Goal: Check status: Check status

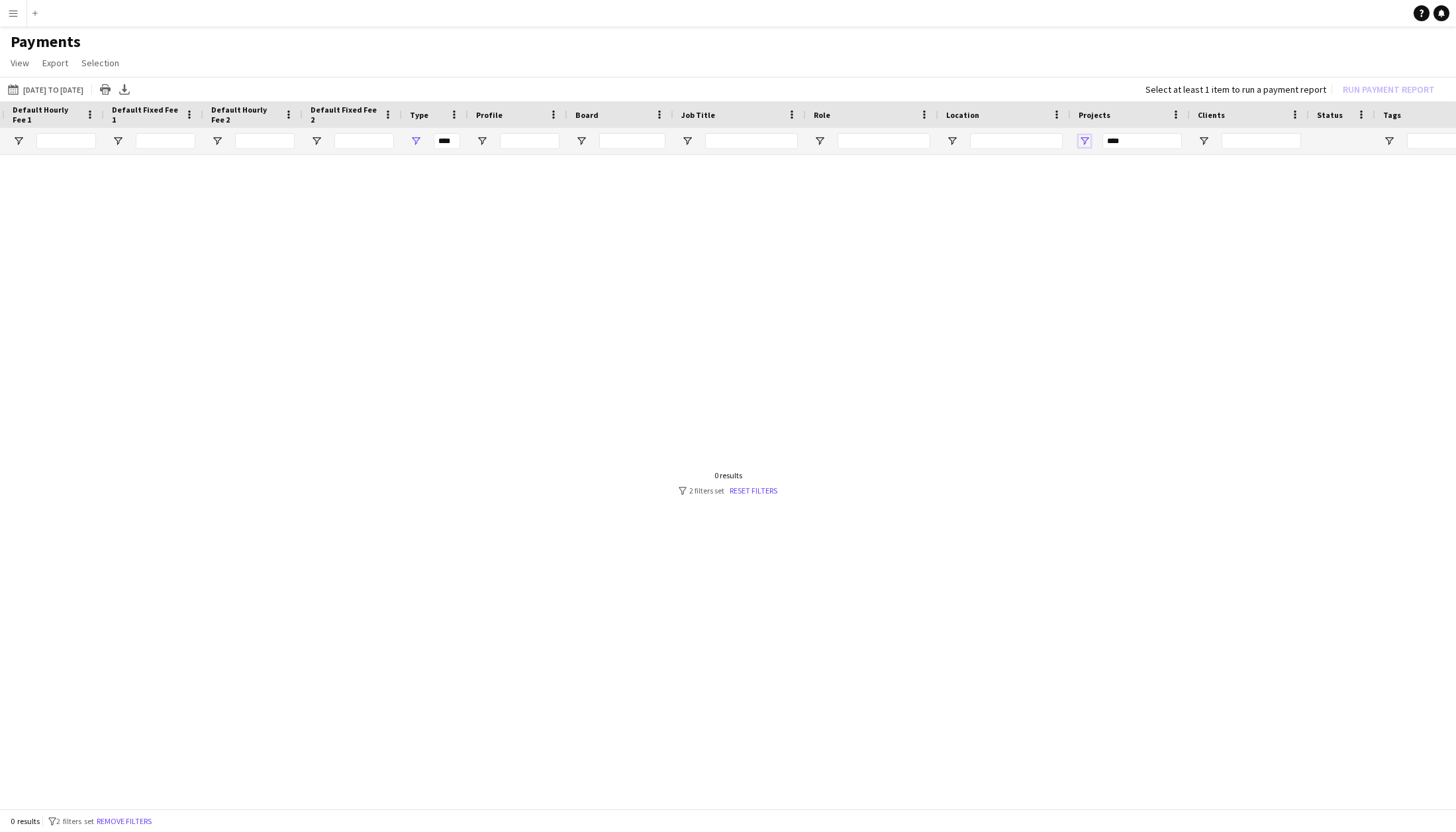
click at [1082, 138] on span "Open Filter Menu" at bounding box center [1085, 141] width 12 height 12
click at [991, 288] on div at bounding box center [728, 478] width 1456 height 647
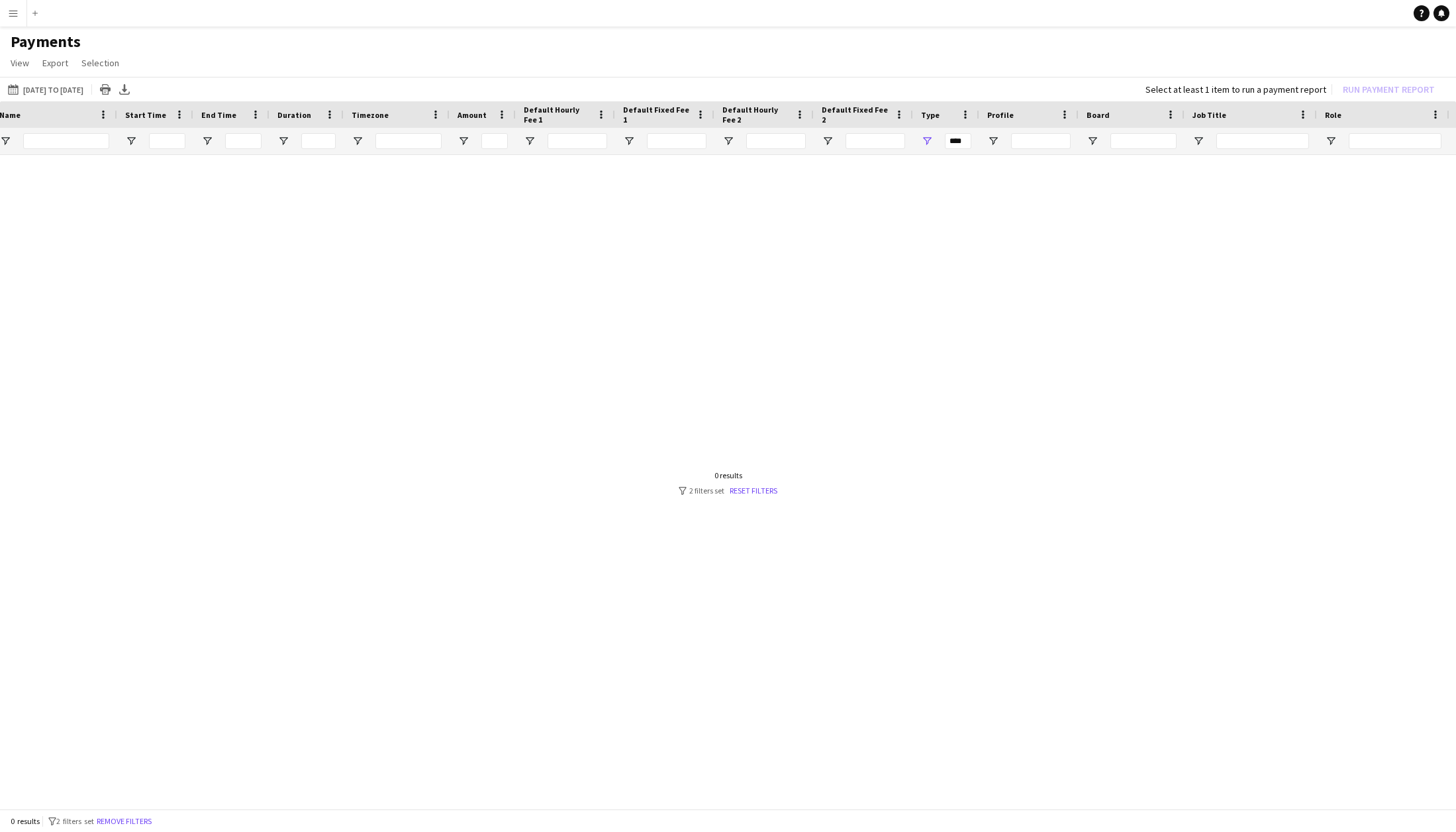
scroll to position [0, 206]
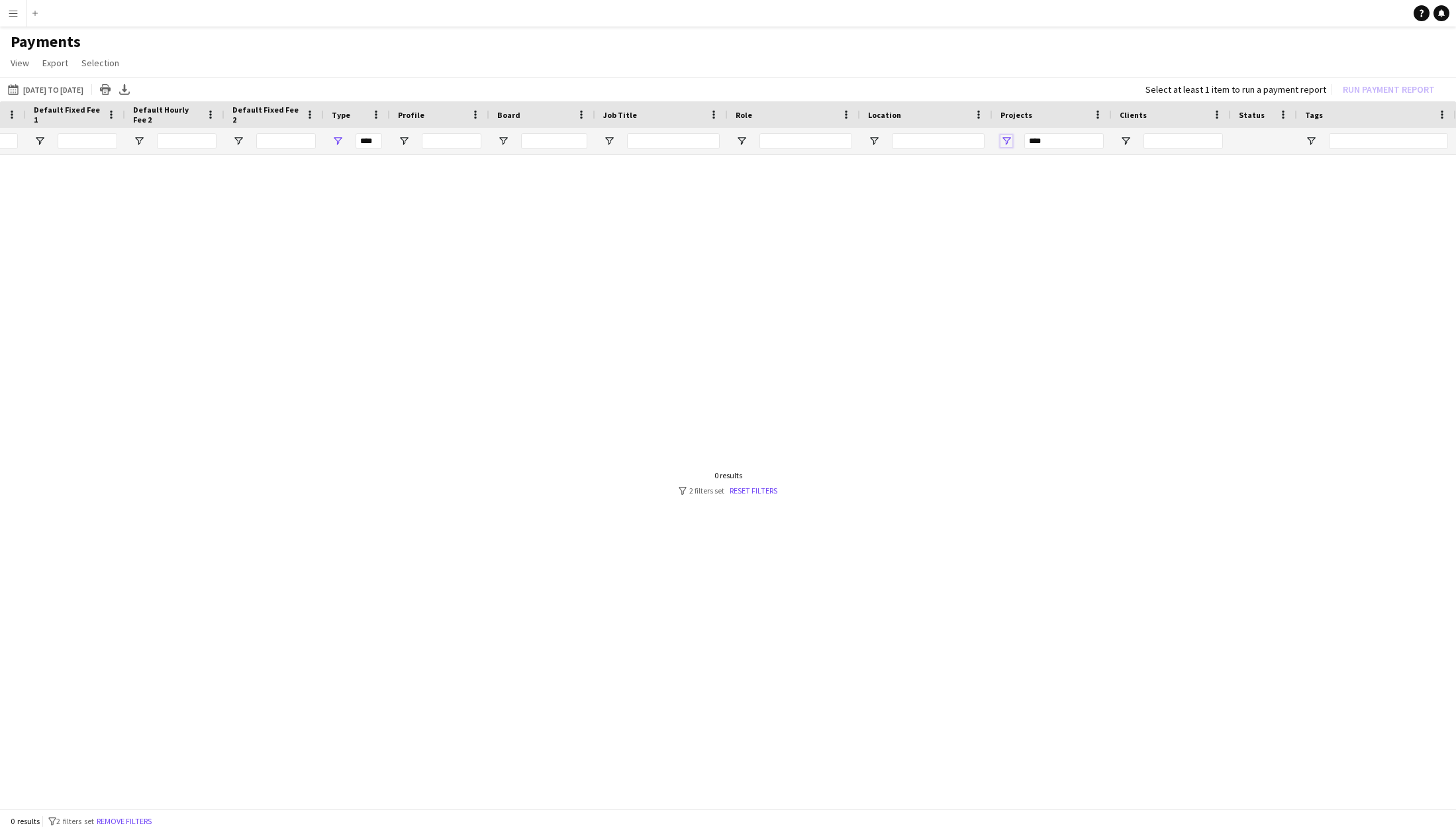
click at [1008, 139] on span "Open Filter Menu" at bounding box center [1006, 141] width 12 height 12
type input "**********"
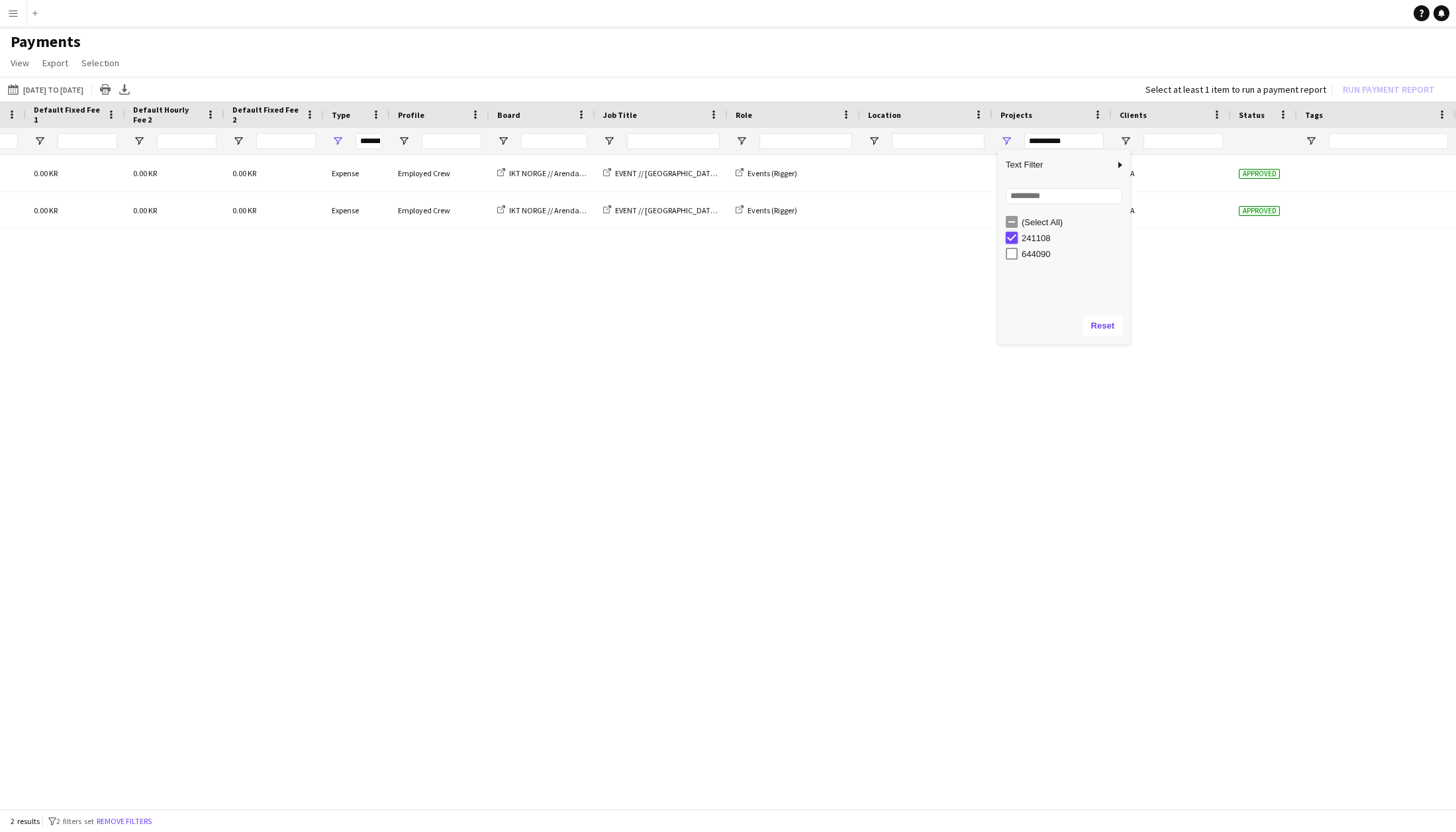
type input "***"
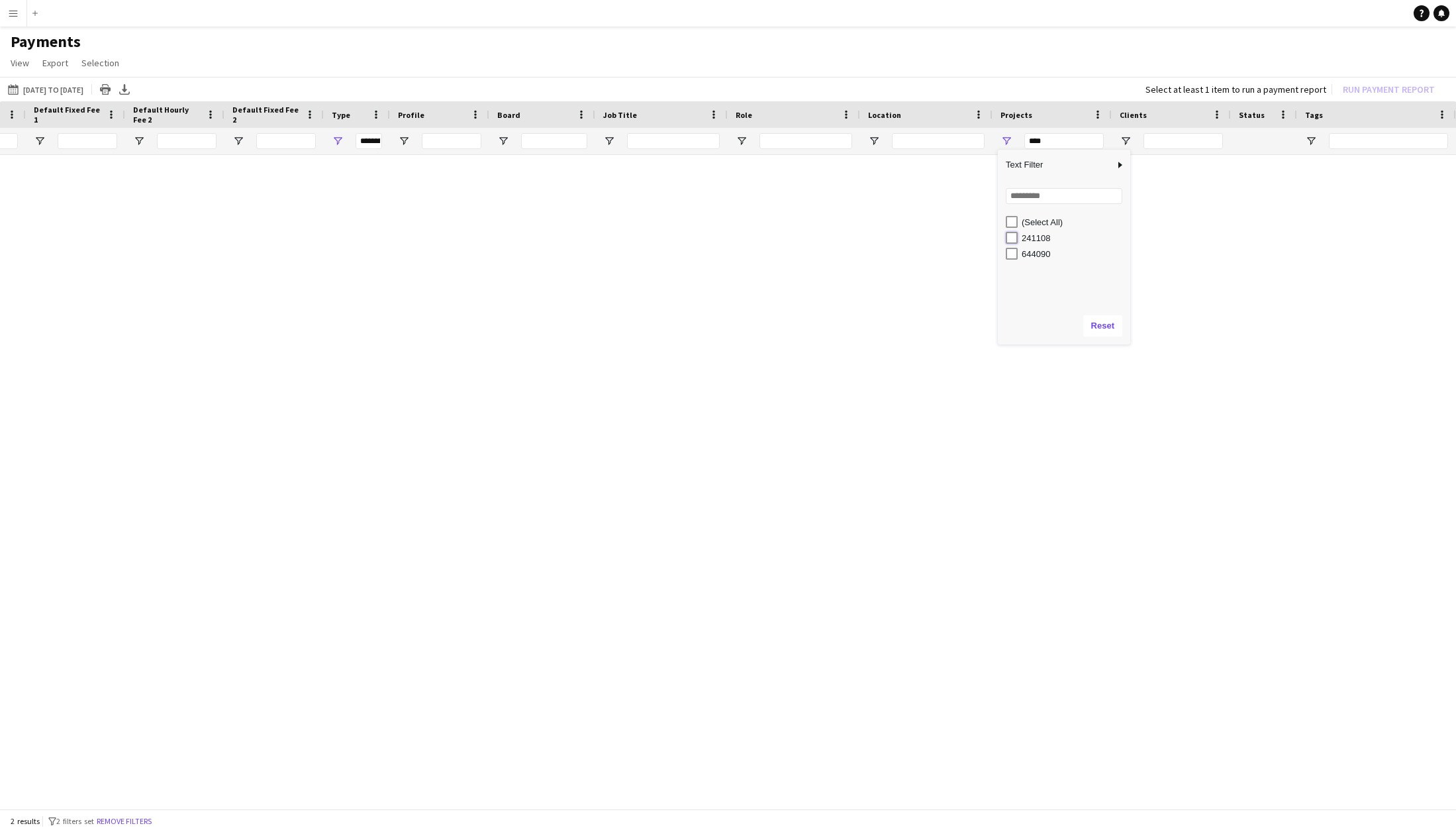
type input "***"
click at [1009, 145] on span "Open Filter Menu" at bounding box center [1006, 141] width 12 height 12
click at [974, 190] on div at bounding box center [728, 478] width 1456 height 647
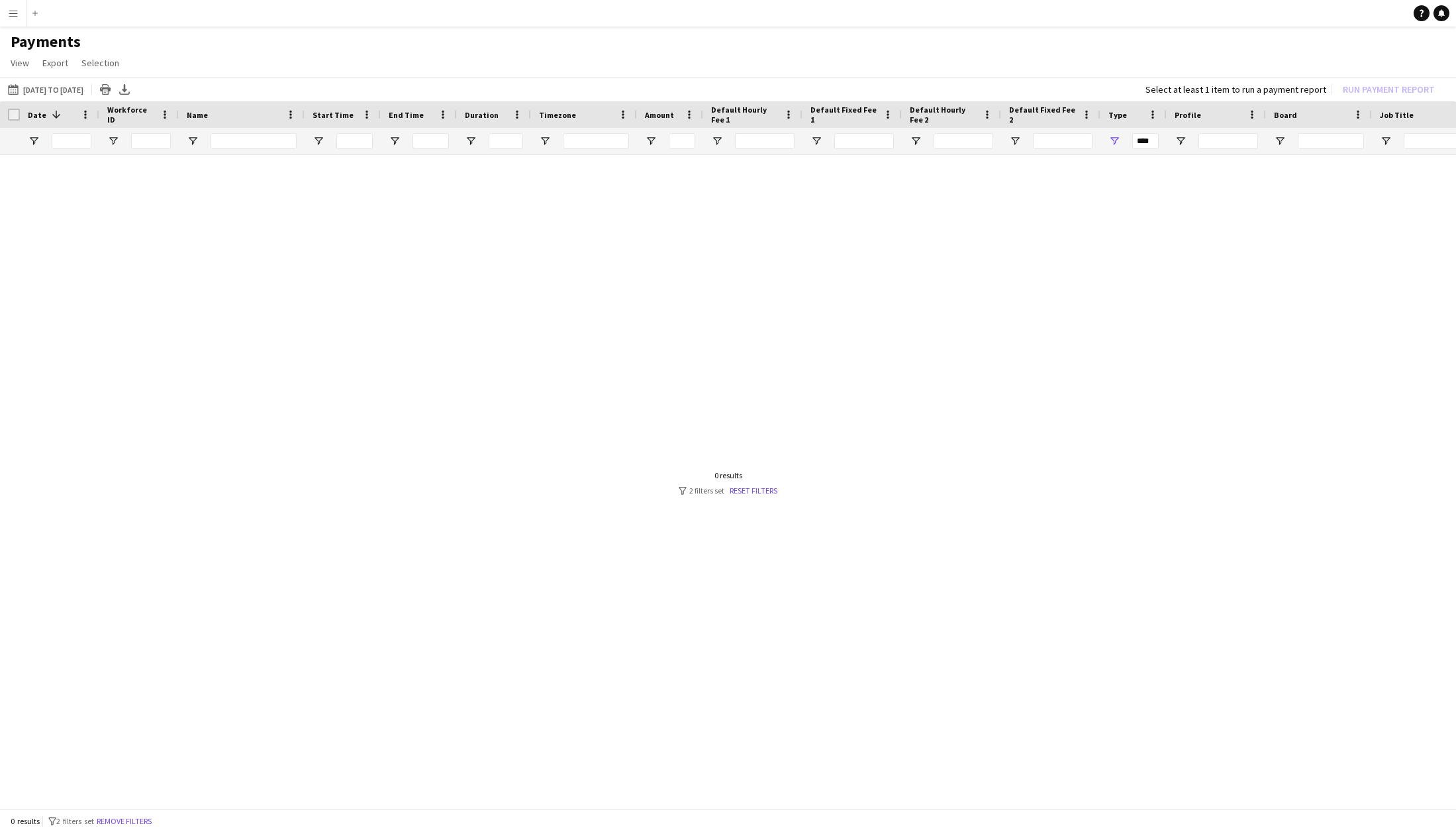
click at [906, 814] on div "0 results filter-1 2 filters set Remove filters" at bounding box center [728, 820] width 1456 height 22
drag, startPoint x: 908, startPoint y: 810, endPoint x: 1089, endPoint y: 805, distance: 181.1
click at [1117, 807] on div "[DATE] to [DATE] [DATE] to [DATE] [DATE] This Week This Month [DATE] Last Week …" at bounding box center [728, 444] width 1456 height 734
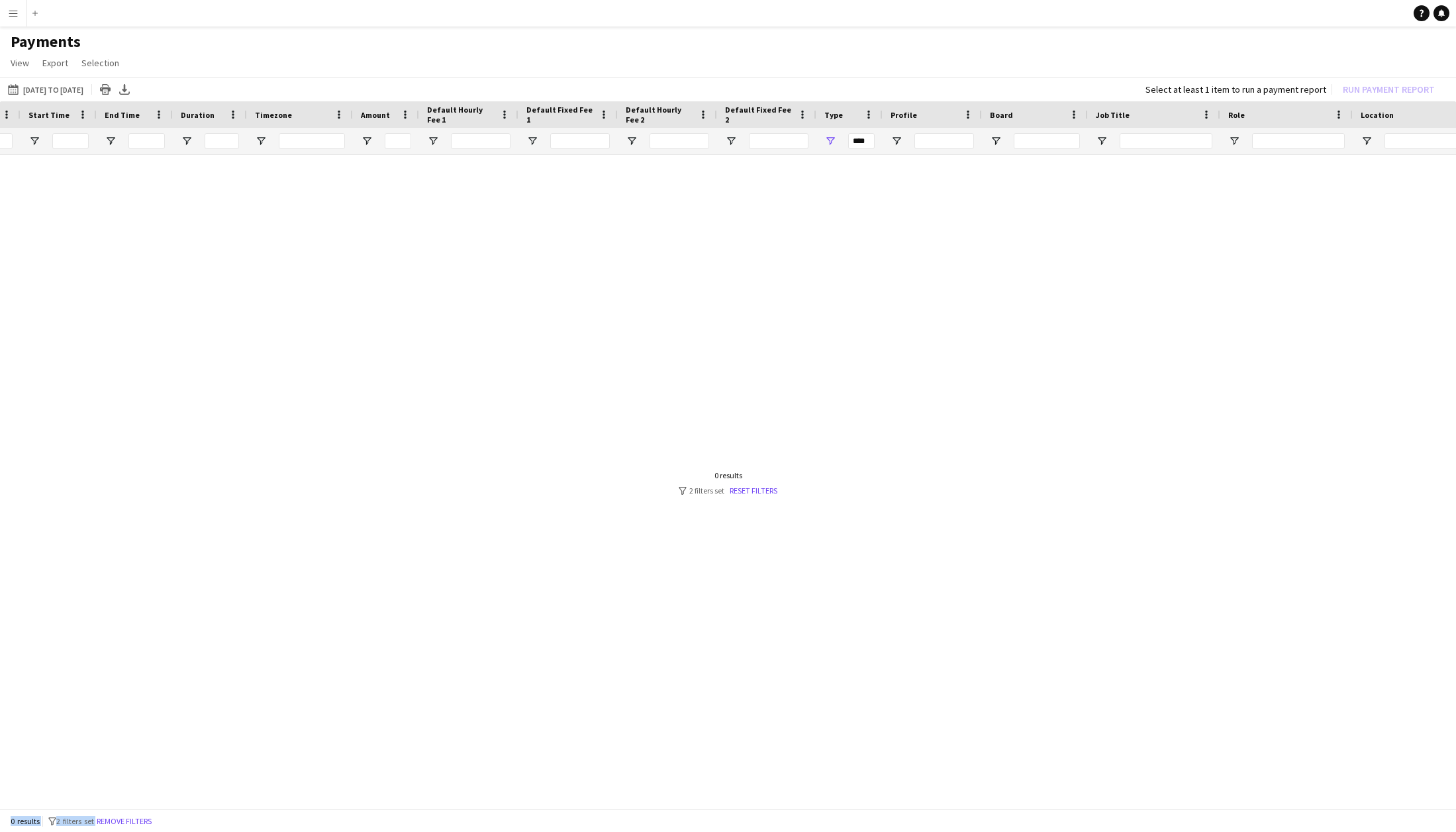
scroll to position [0, 668]
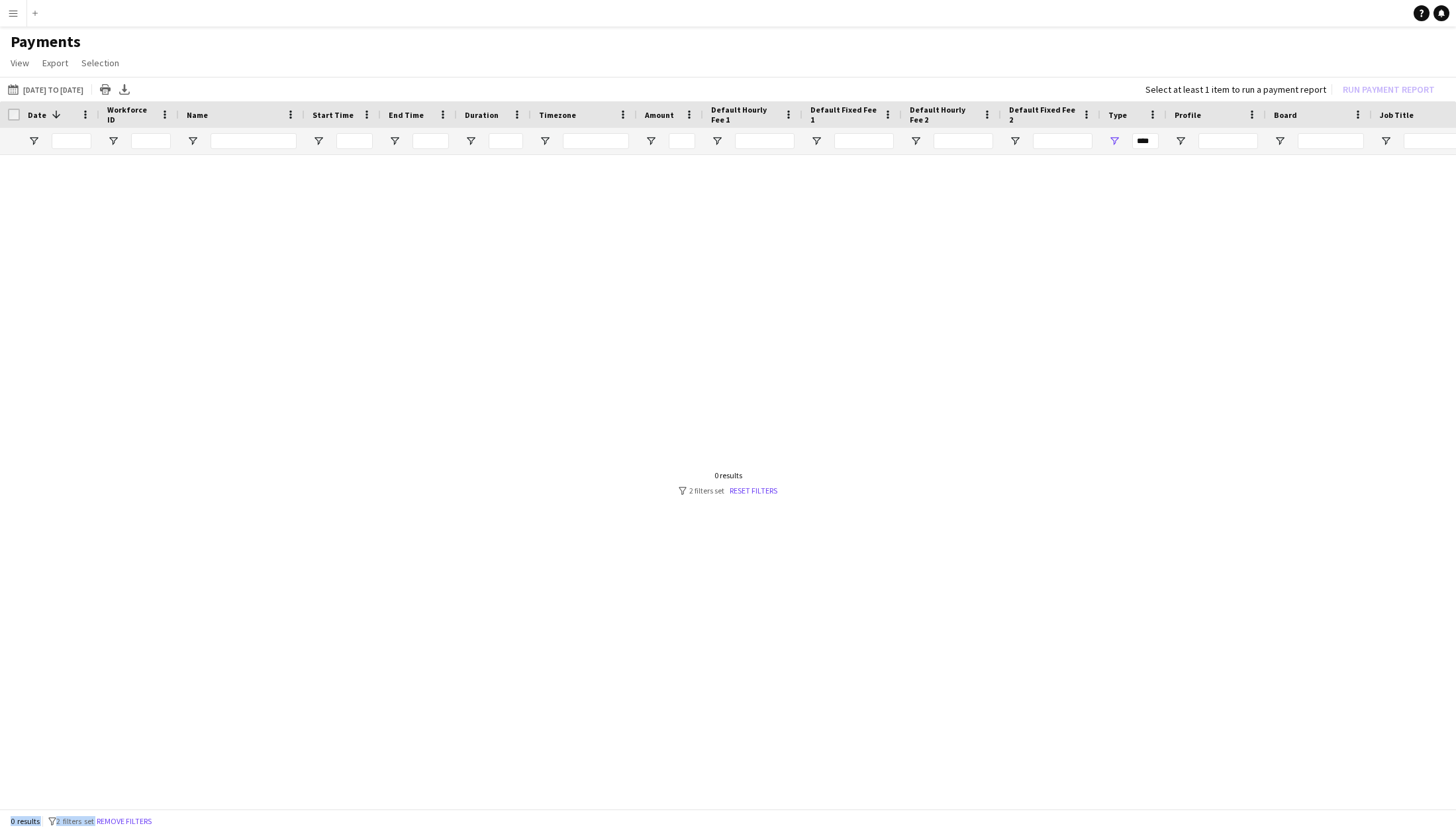
click at [17, 5] on button "Menu" at bounding box center [13, 13] width 26 height 26
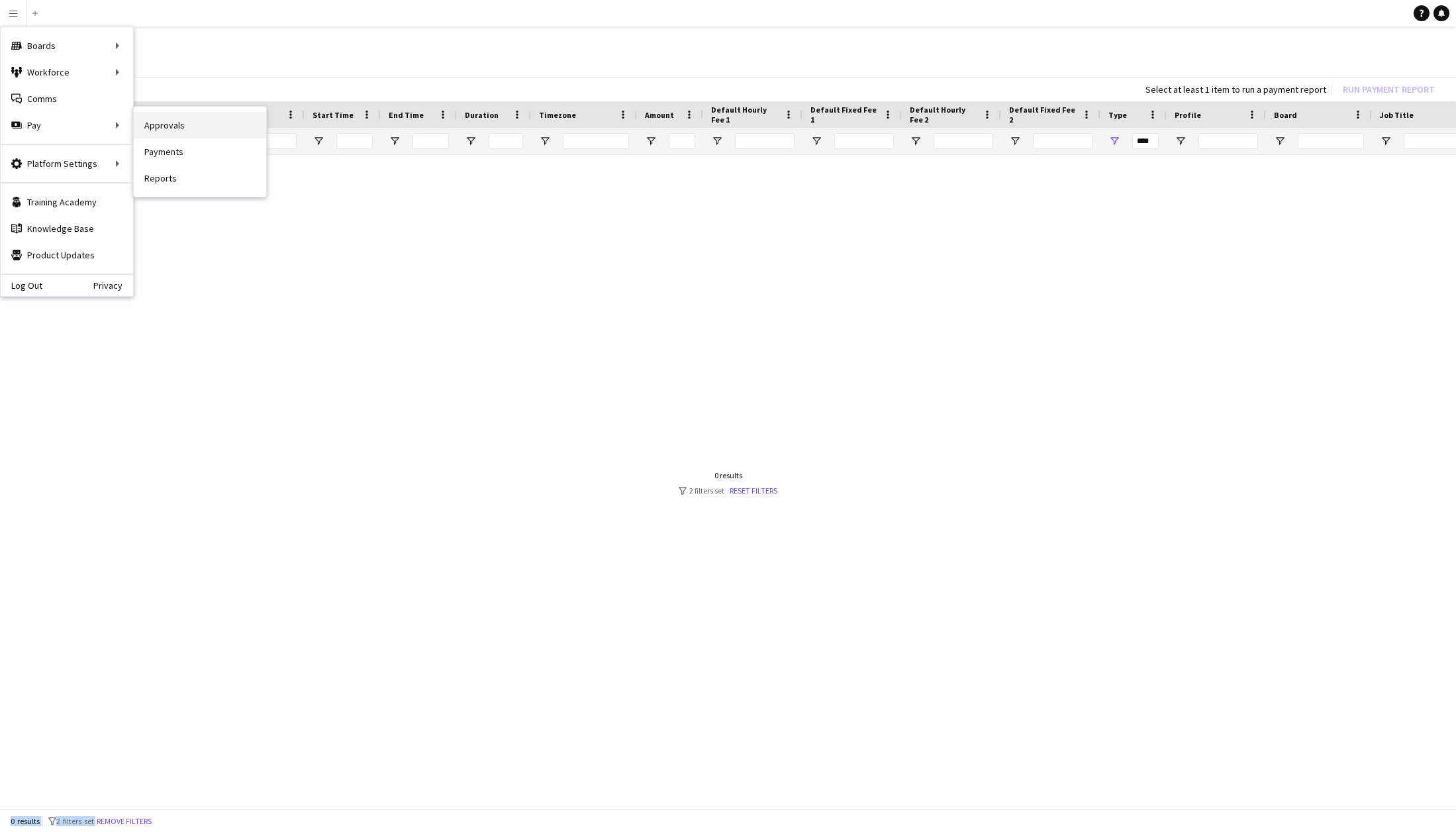
click at [181, 125] on link "Approvals" at bounding box center [200, 125] width 132 height 26
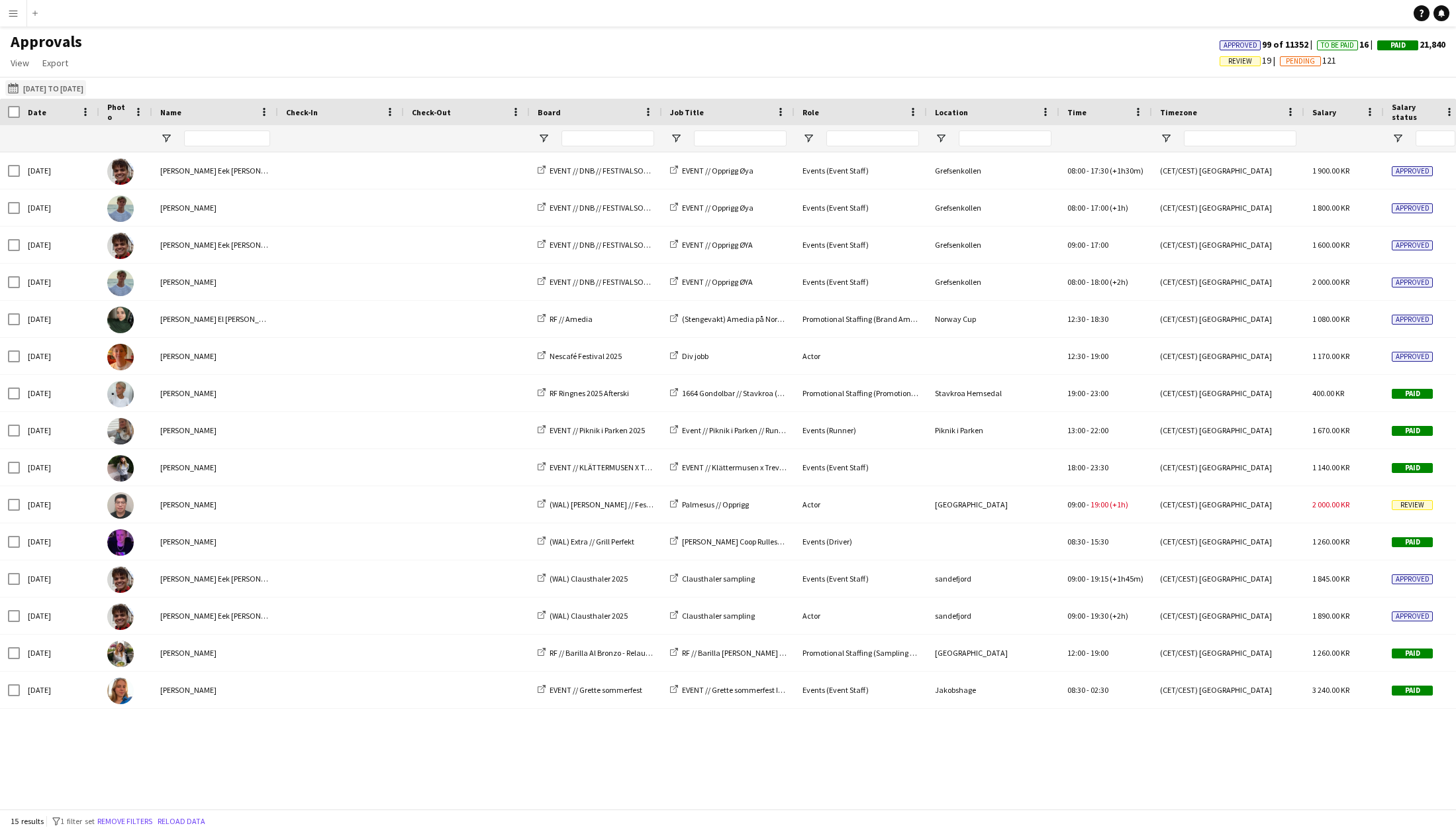
click at [86, 89] on button "[DATE] to [DATE] [DATE] to [DATE]" at bounding box center [45, 88] width 81 height 16
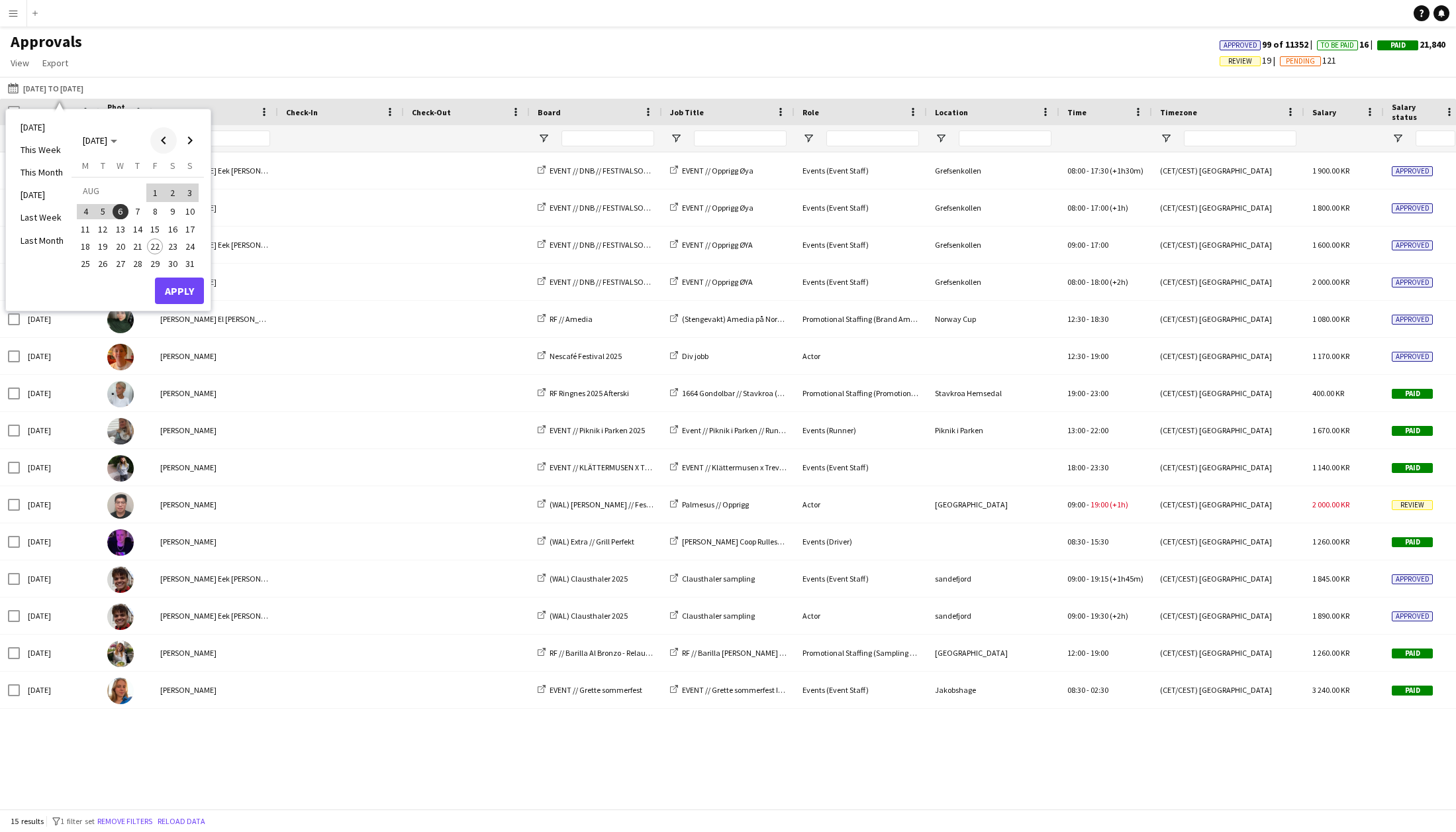
click at [157, 143] on span "Previous month" at bounding box center [164, 140] width 26 height 26
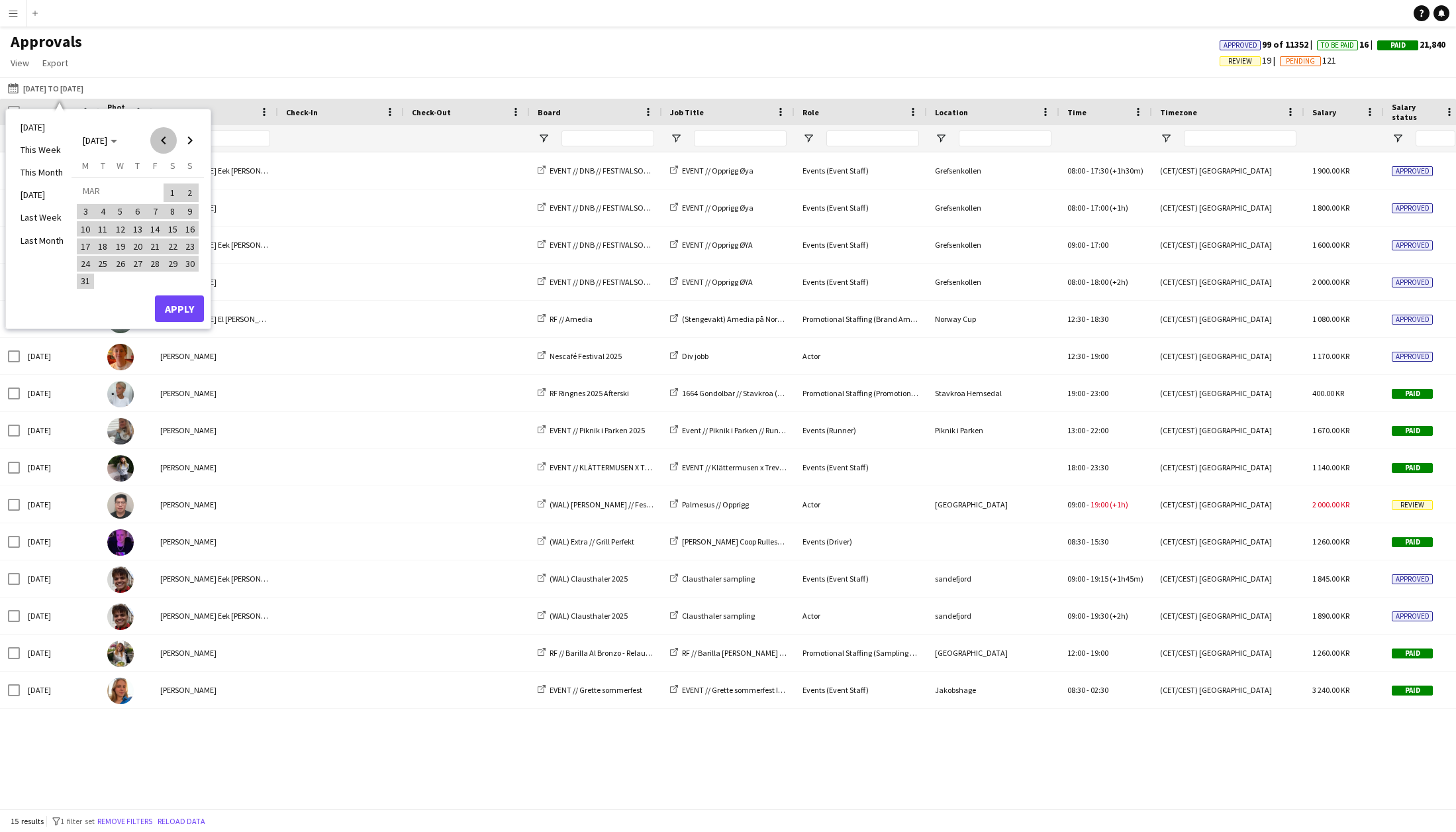
click at [157, 143] on span "Previous month" at bounding box center [164, 140] width 26 height 26
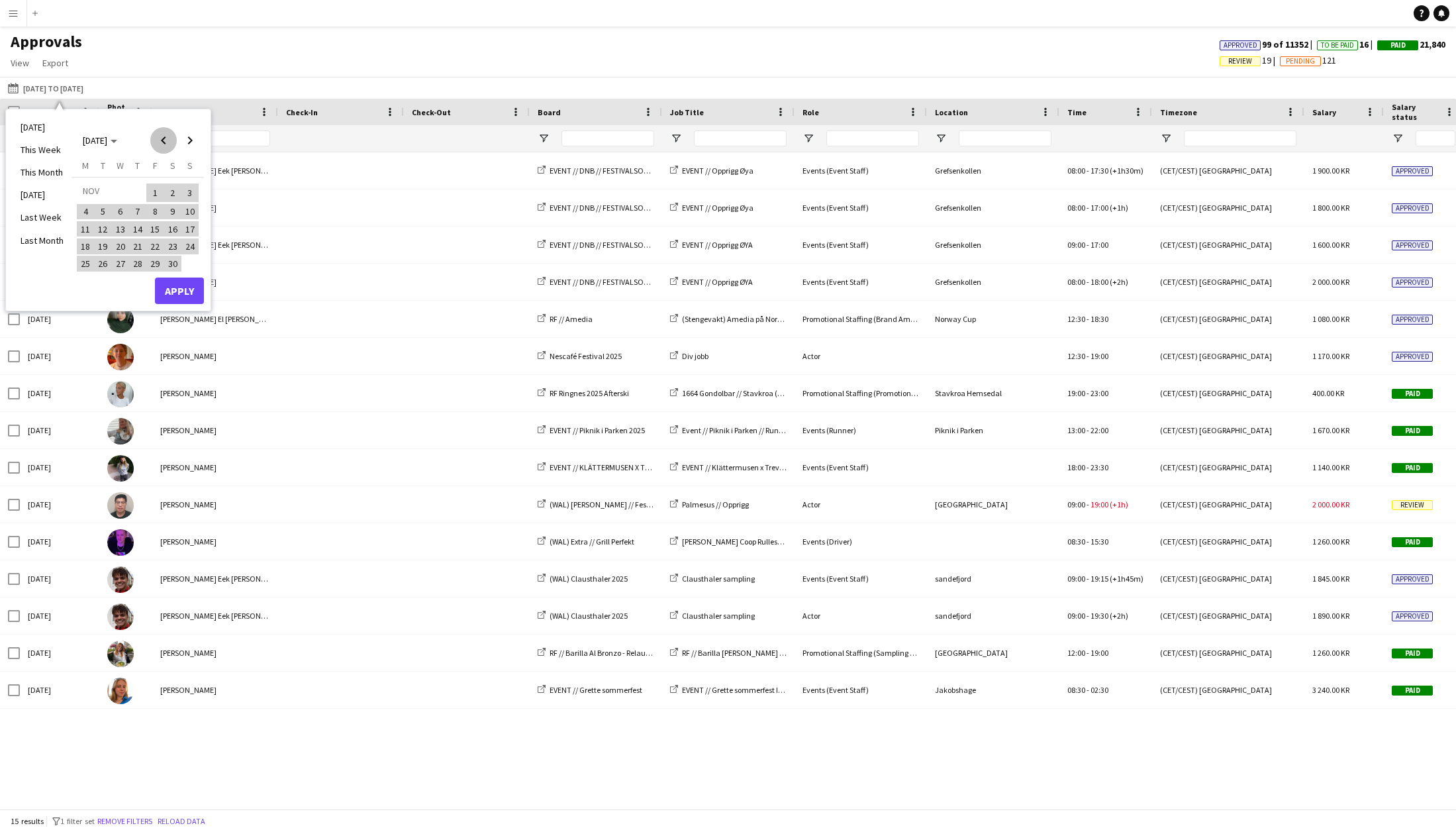
click at [157, 143] on span "Previous month" at bounding box center [164, 140] width 26 height 26
click at [156, 141] on span "Previous month" at bounding box center [164, 140] width 26 height 26
click at [156, 141] on span "Previous month" at bounding box center [164, 140] width 26 height 26
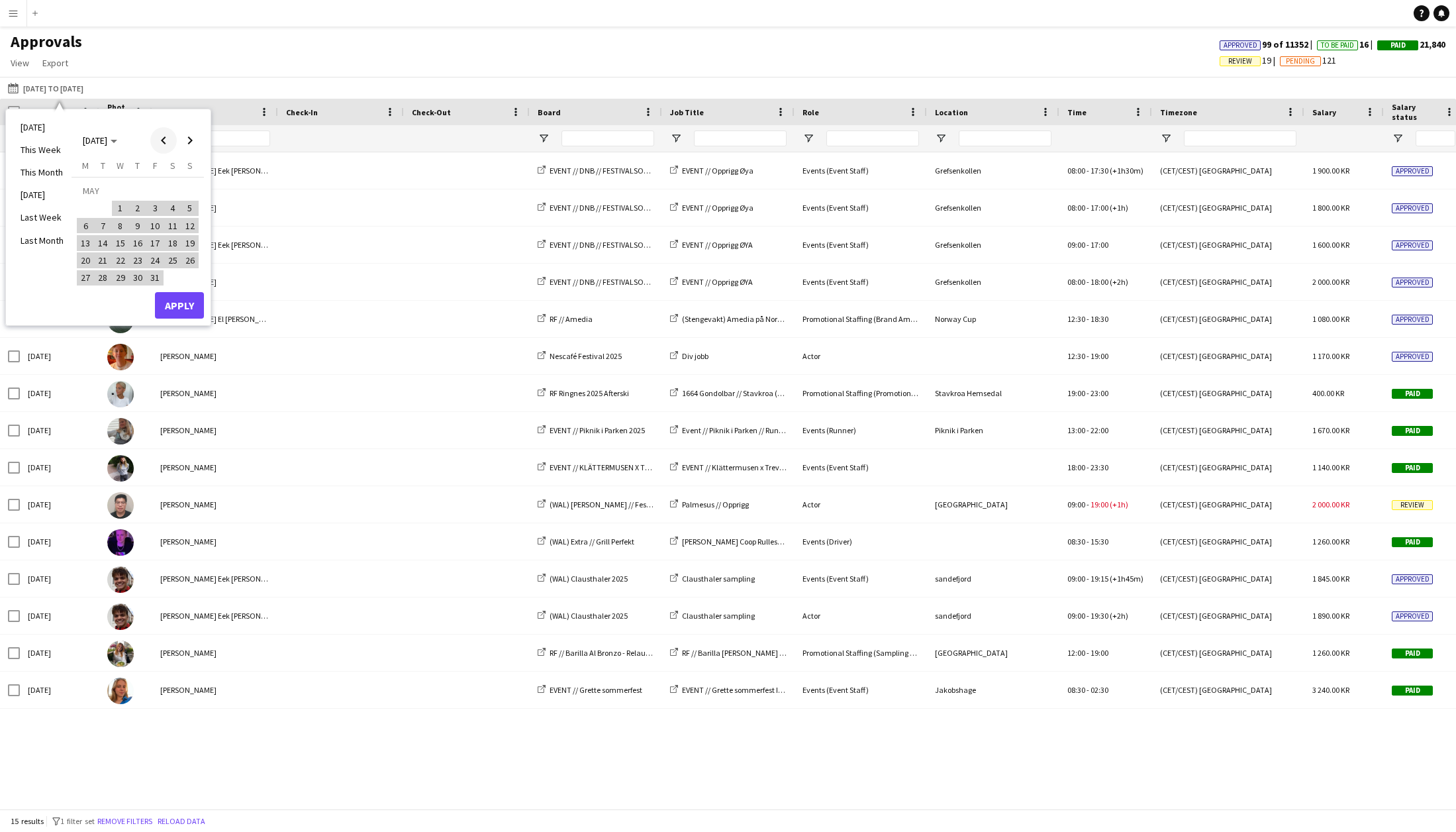
click at [156, 141] on span "Previous month" at bounding box center [164, 140] width 26 height 26
click at [155, 141] on span "Previous month" at bounding box center [164, 140] width 26 height 26
click at [84, 206] on span "1" at bounding box center [85, 208] width 16 height 16
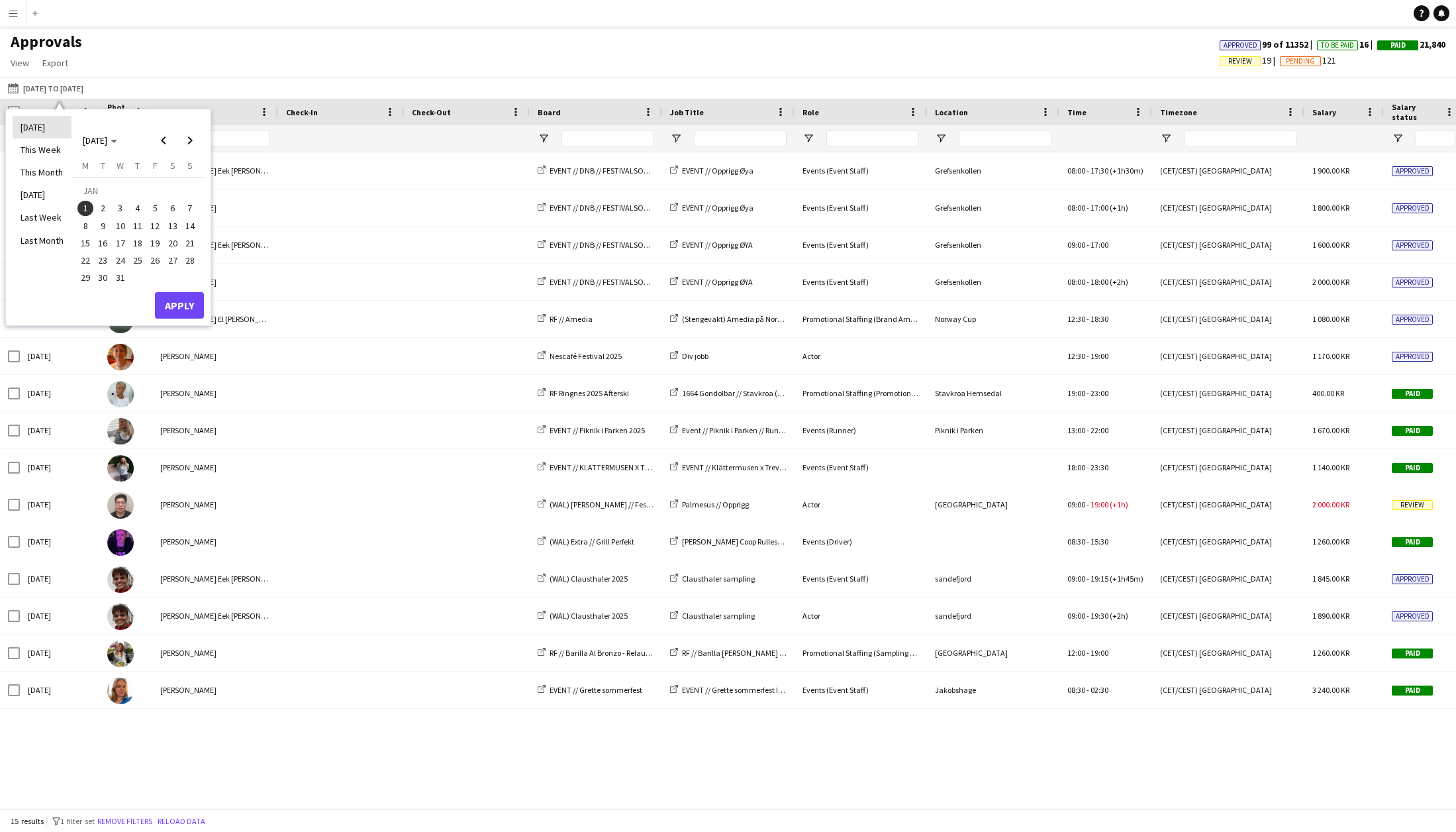
click at [24, 130] on li "[DATE]" at bounding box center [42, 127] width 59 height 22
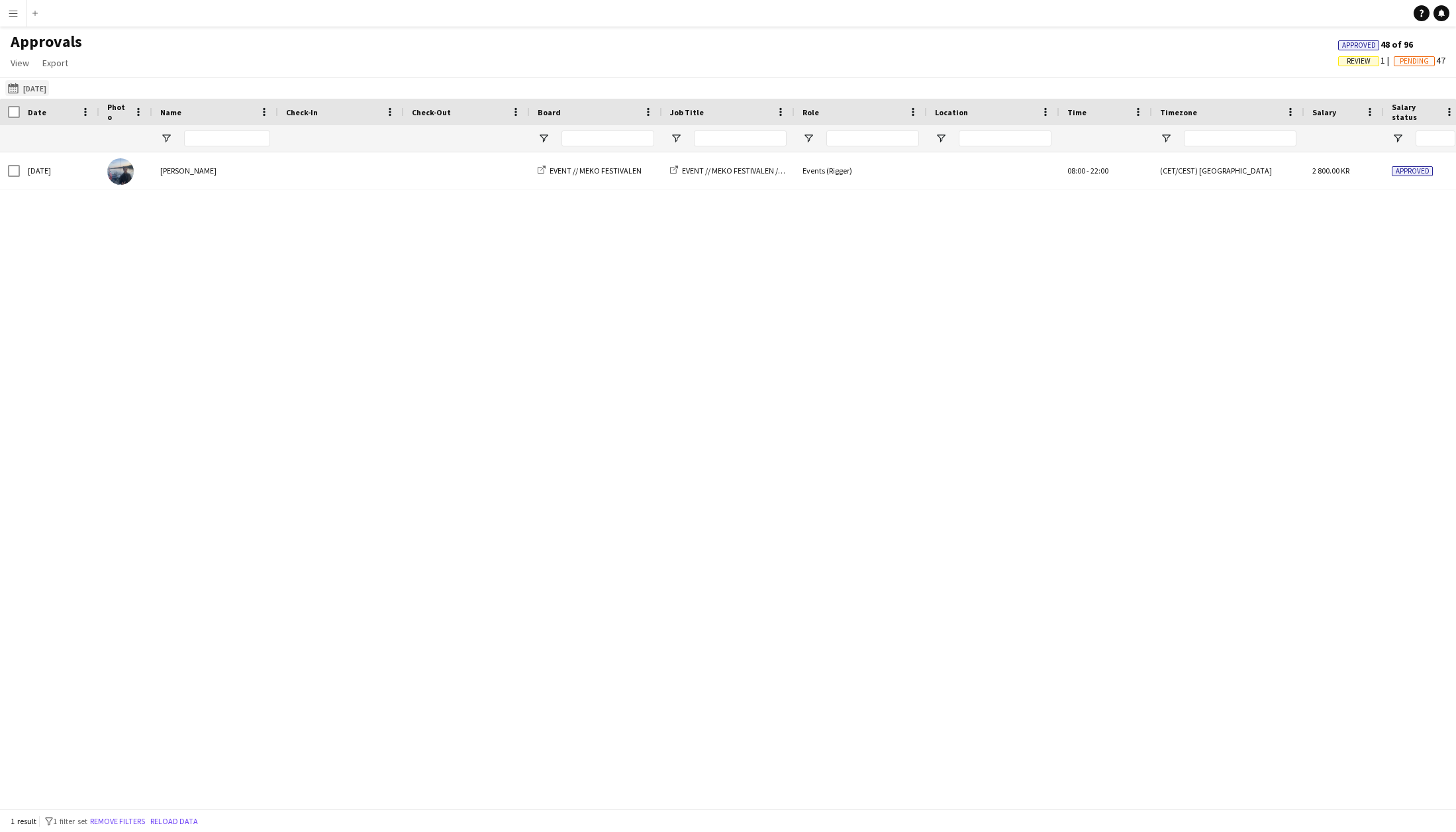
click at [44, 89] on button "[DATE] to [DATE] [DATE]" at bounding box center [27, 88] width 44 height 16
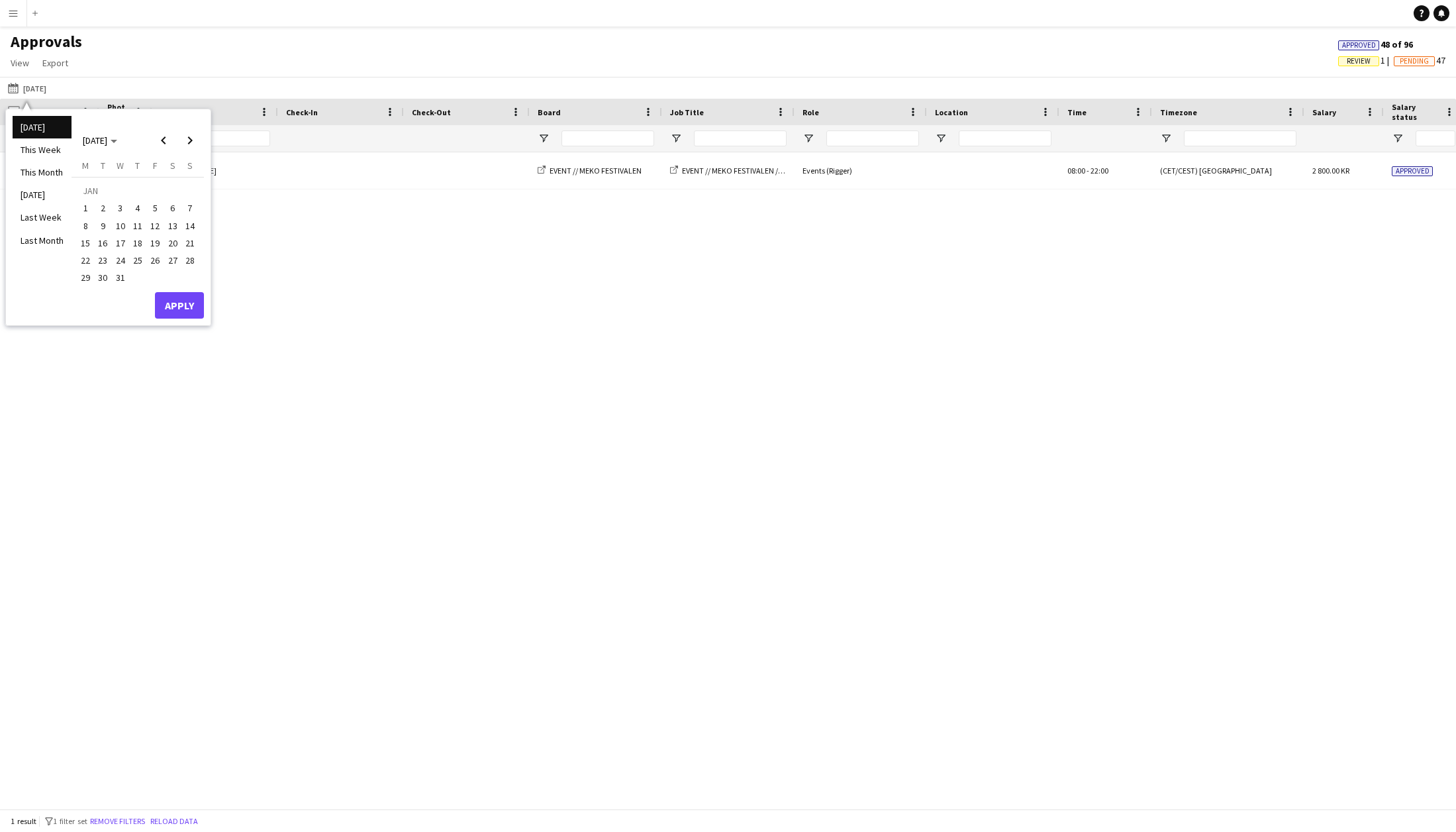
click at [82, 203] on span "1" at bounding box center [85, 208] width 16 height 16
click at [188, 146] on span "Next month" at bounding box center [190, 140] width 26 height 26
click at [188, 147] on span "Next month" at bounding box center [190, 140] width 26 height 26
click at [188, 148] on span "Next month" at bounding box center [190, 140] width 26 height 26
click at [188, 149] on span "Next month" at bounding box center [190, 140] width 26 height 26
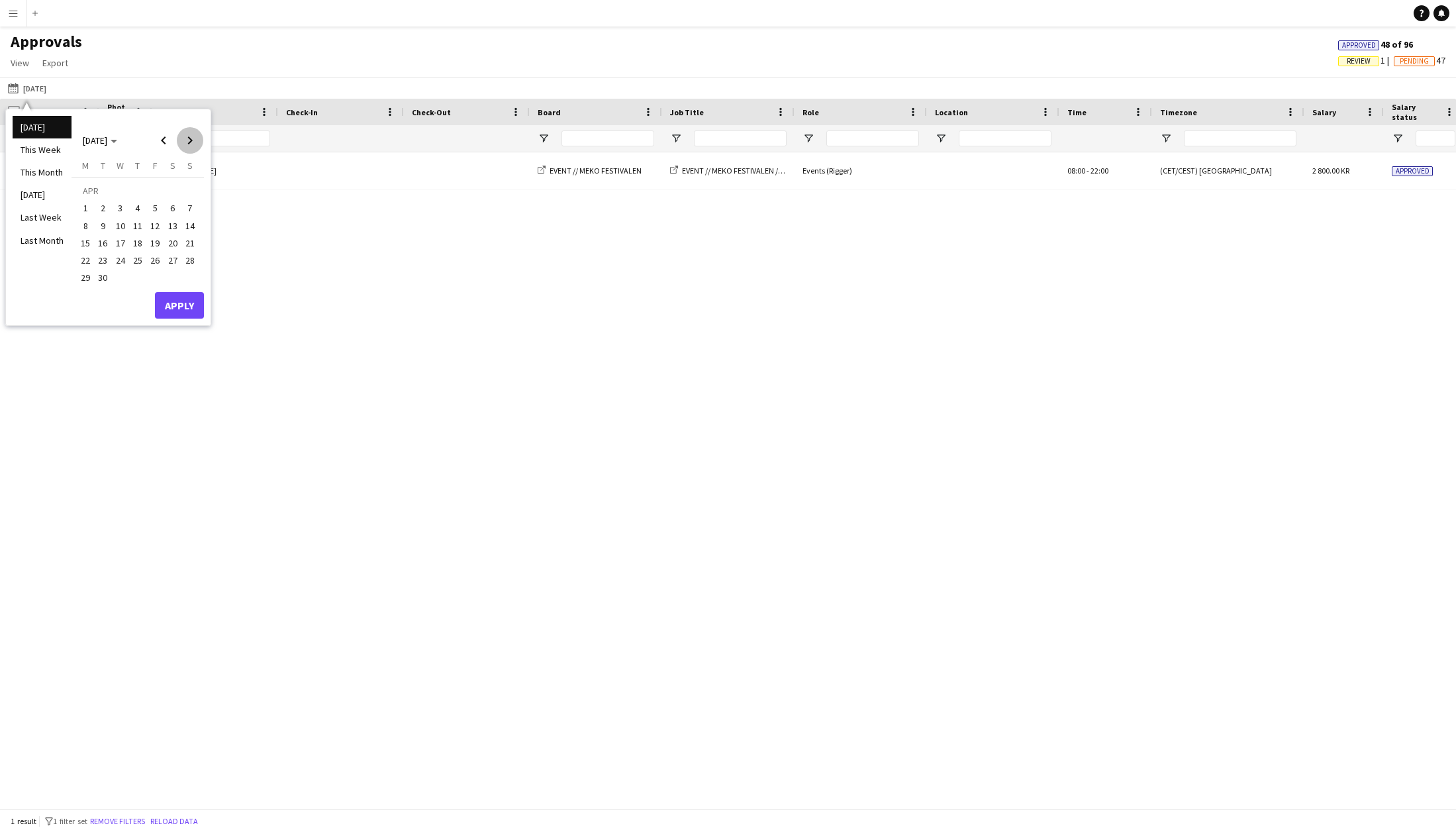
click at [188, 150] on span "Next month" at bounding box center [190, 140] width 26 height 26
click at [187, 150] on span "Next month" at bounding box center [190, 140] width 26 height 26
click at [187, 151] on span "Next month" at bounding box center [190, 140] width 26 height 26
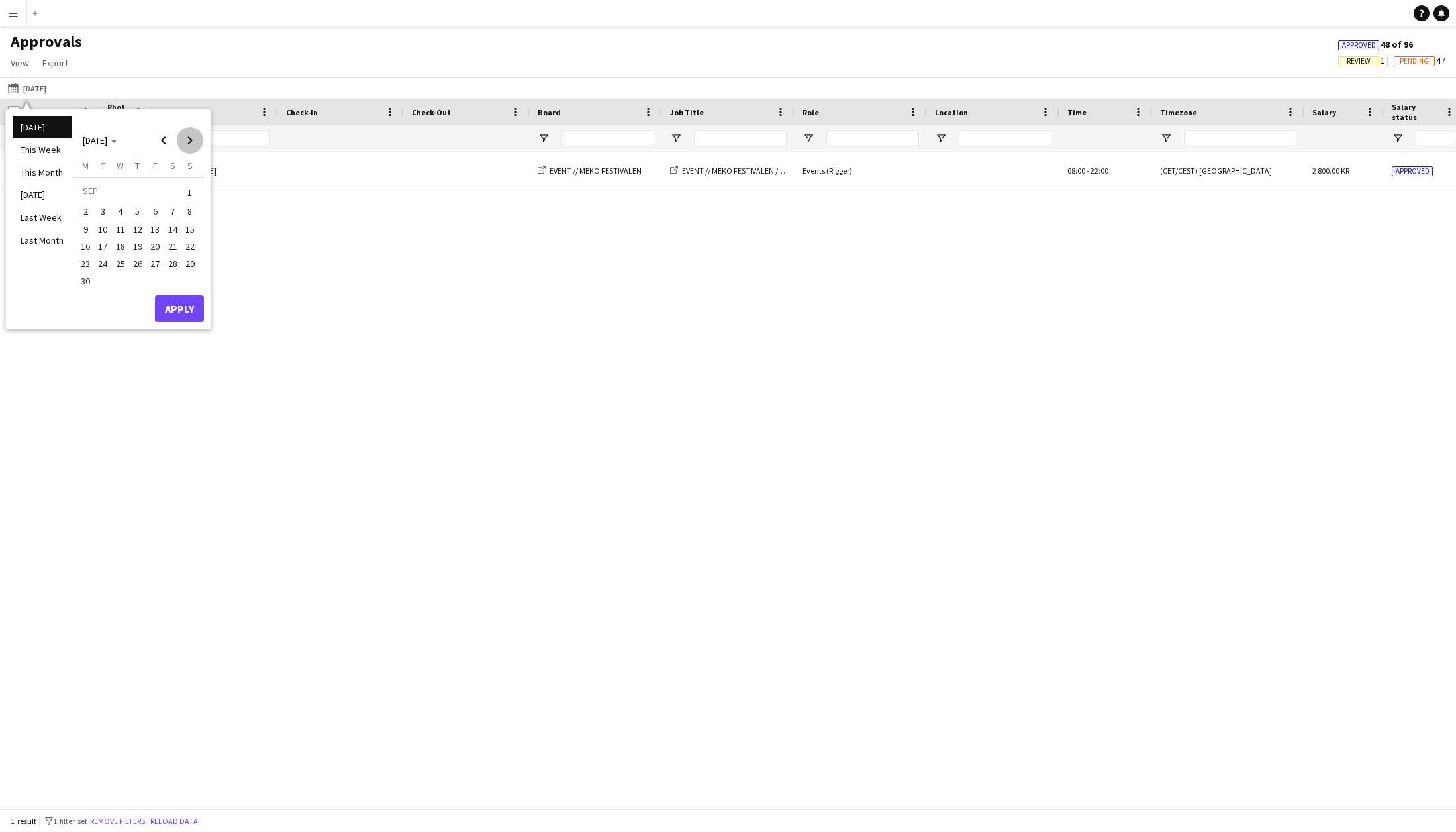
click at [186, 151] on span "Next month" at bounding box center [190, 140] width 26 height 26
click at [186, 151] on span "Next month" at bounding box center [190, 140] width 26 height 26
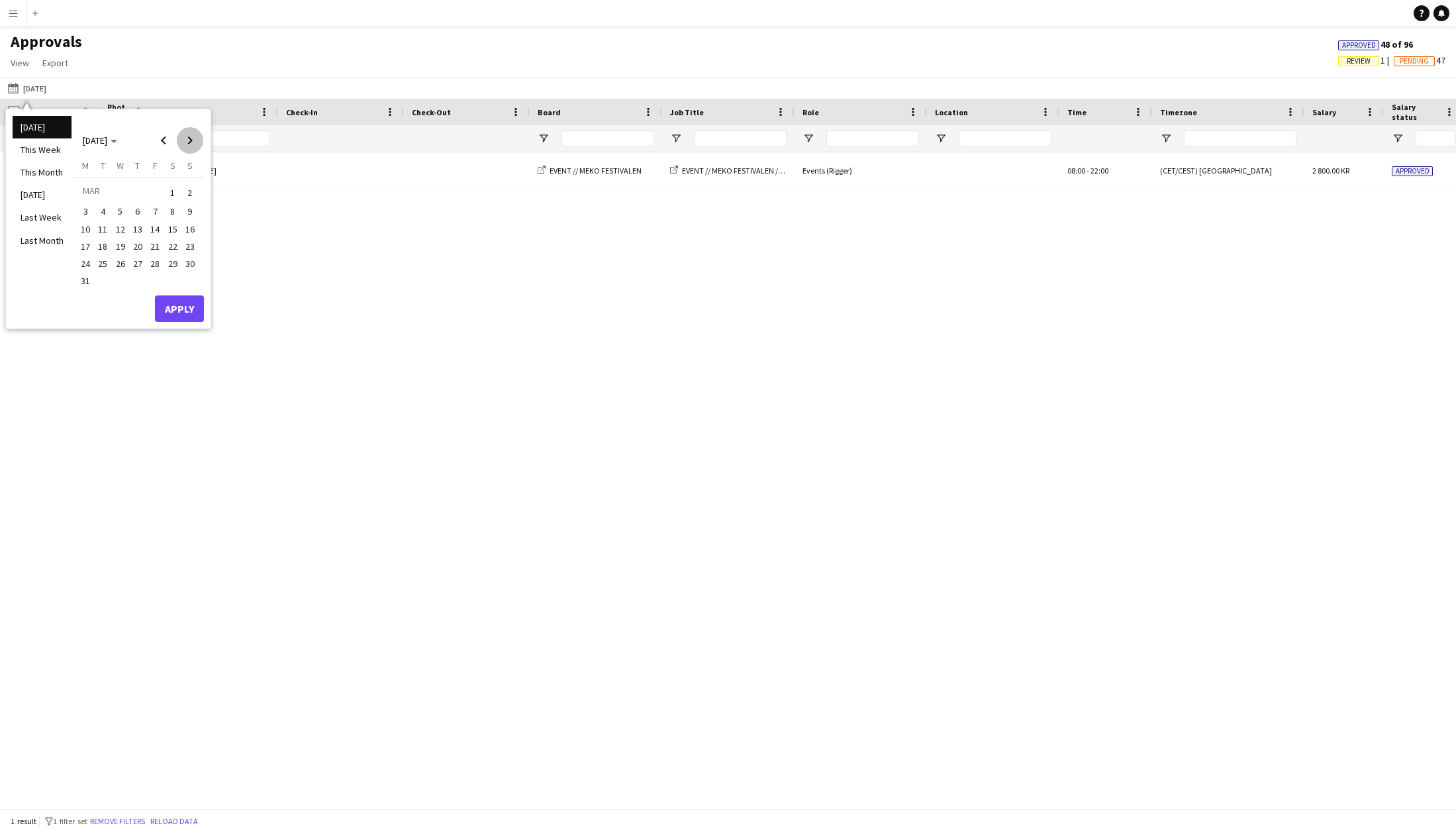
click at [186, 150] on span "Next month" at bounding box center [190, 140] width 26 height 26
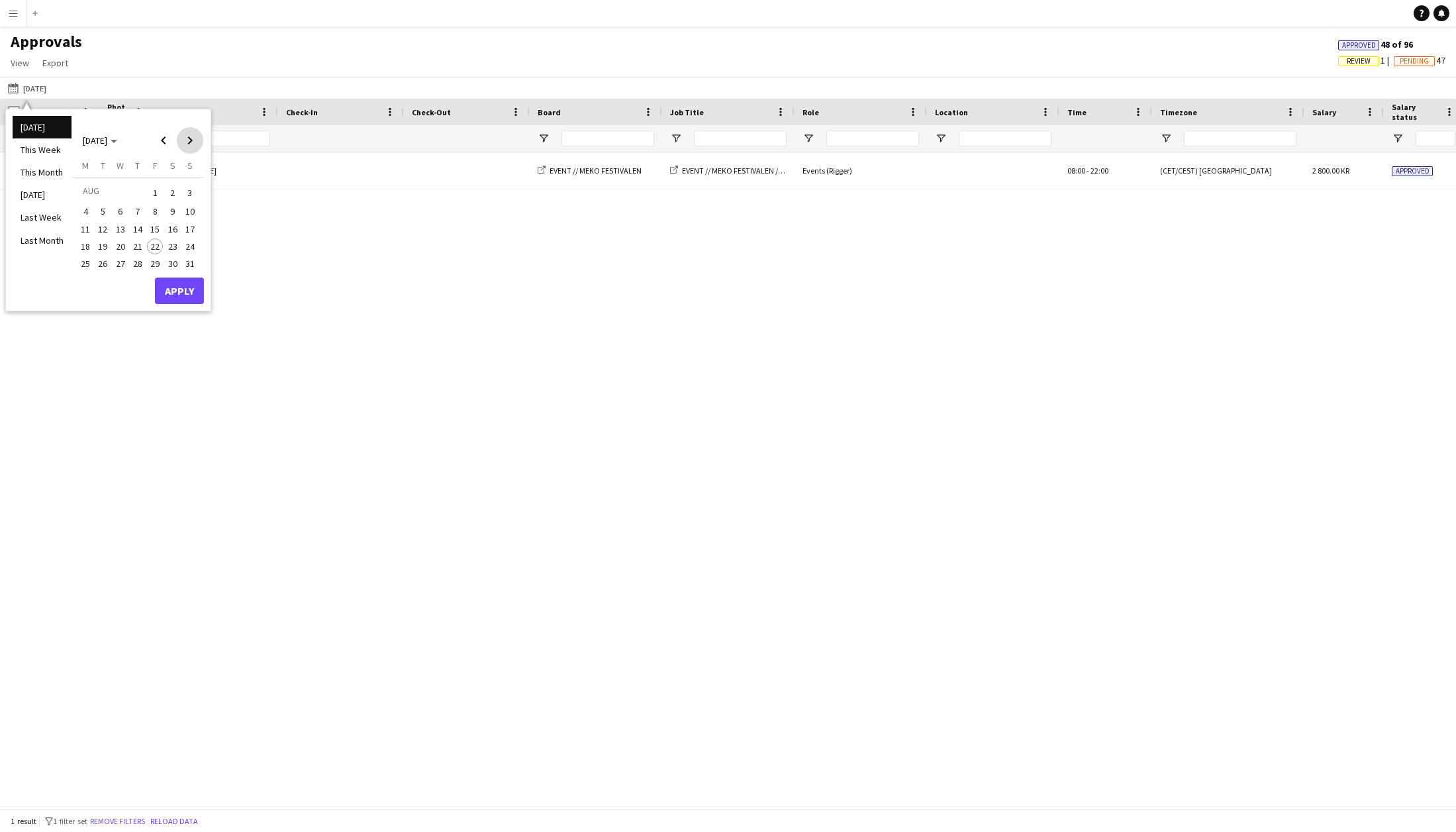
click at [185, 150] on span "Next month" at bounding box center [190, 140] width 26 height 26
drag, startPoint x: 162, startPoint y: 145, endPoint x: 161, endPoint y: 152, distance: 7.1
click at [162, 145] on span "Previous month" at bounding box center [164, 140] width 26 height 26
click at [155, 246] on span "22" at bounding box center [155, 246] width 16 height 16
click at [177, 288] on button "Apply" at bounding box center [180, 291] width 49 height 26
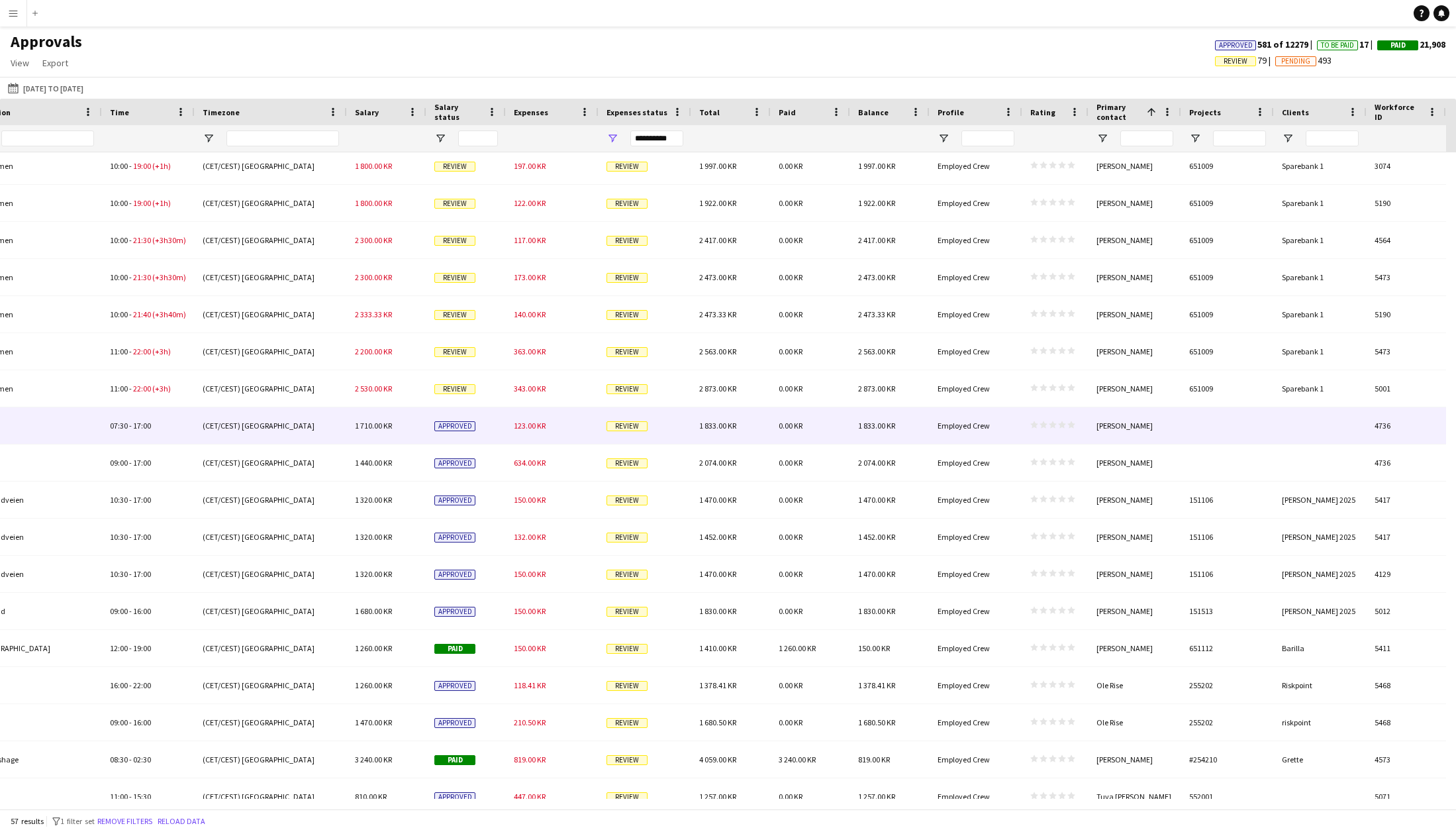
scroll to position [1191, 0]
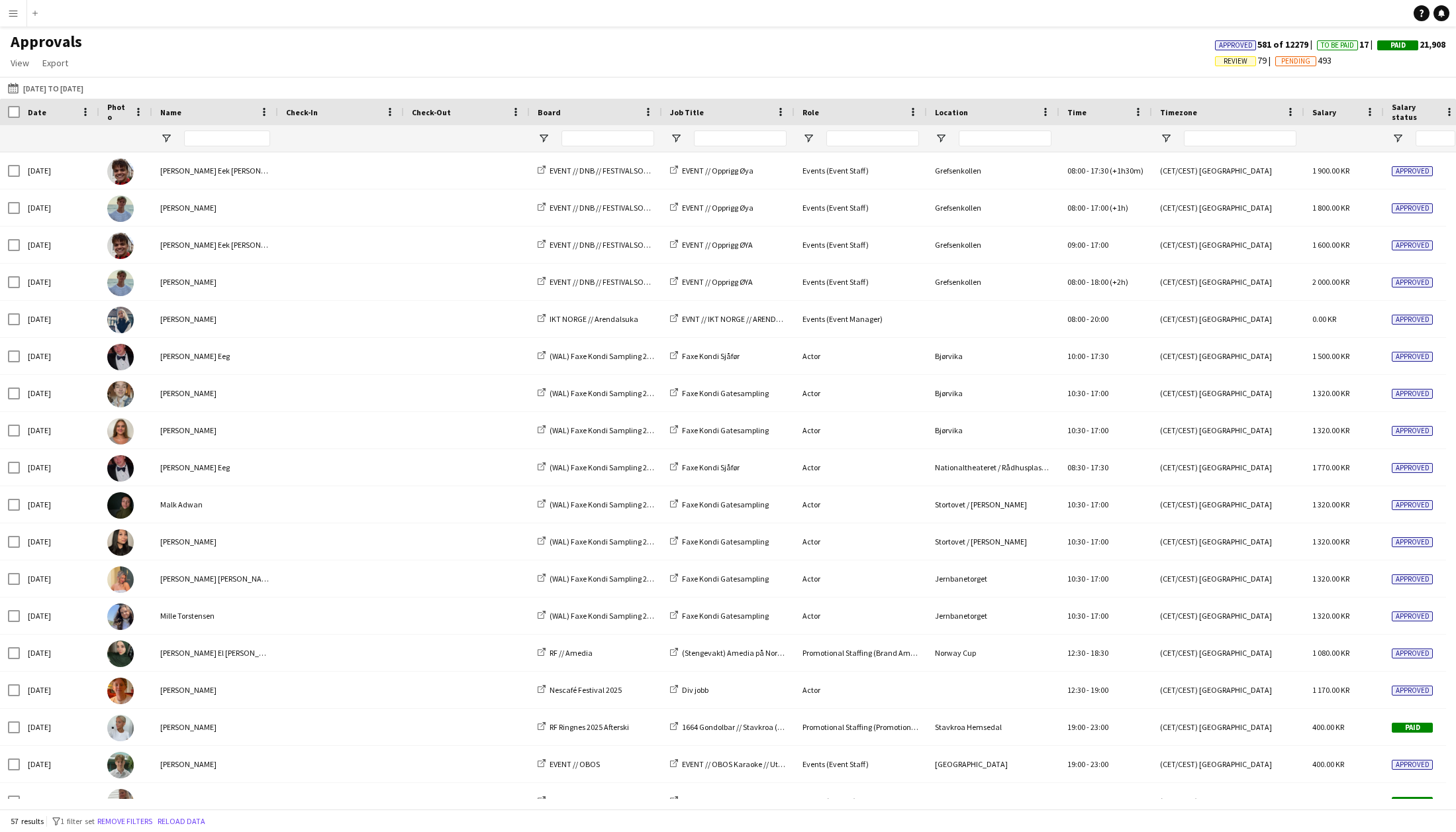
click at [45, 113] on div "Date" at bounding box center [52, 112] width 48 height 20
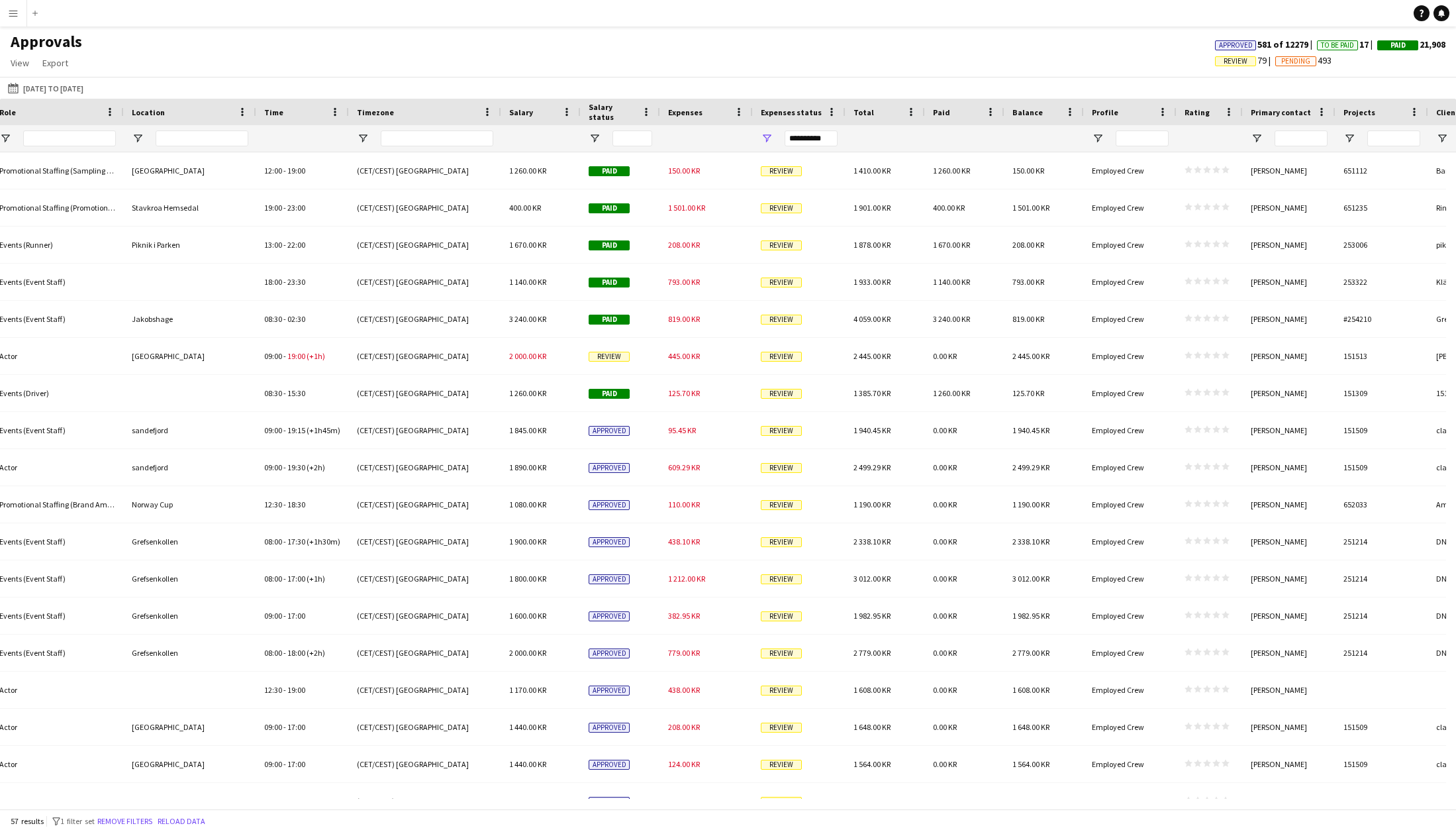
click at [1288, 118] on div "Primary contact" at bounding box center [1281, 112] width 61 height 20
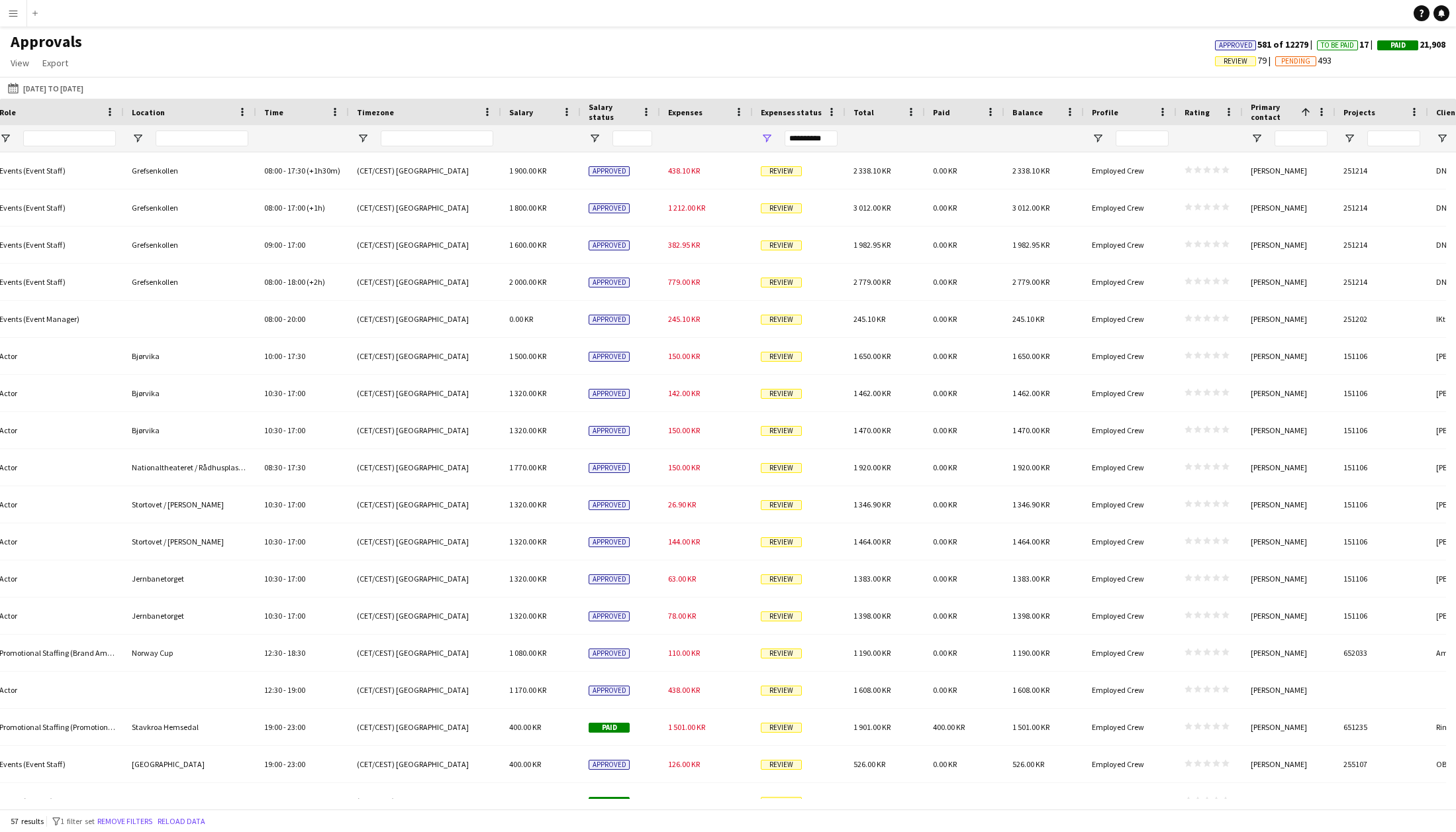
click at [1286, 115] on span "Primary contact" at bounding box center [1273, 112] width 45 height 20
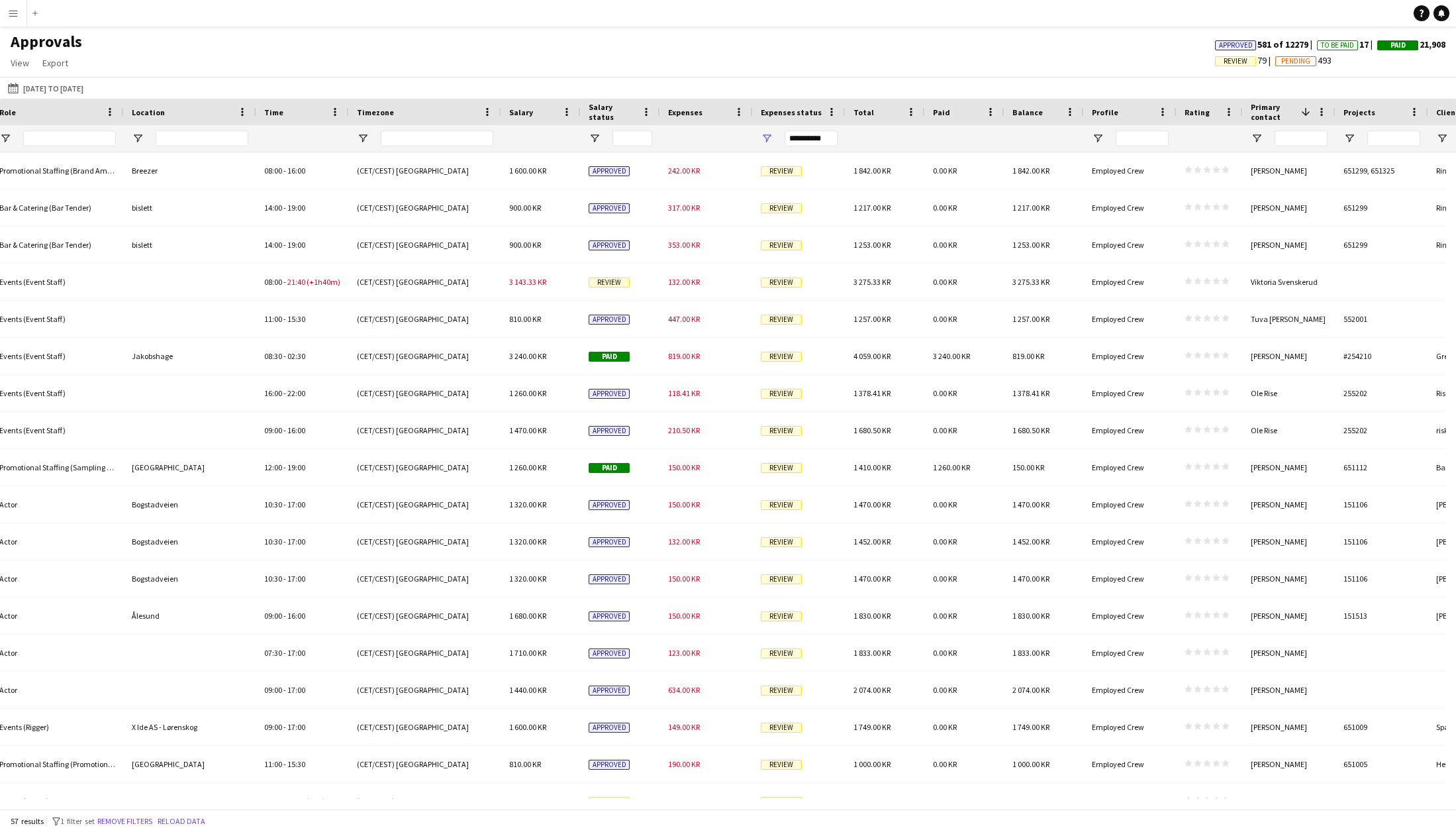
click at [1287, 110] on span "Primary contact" at bounding box center [1273, 112] width 45 height 20
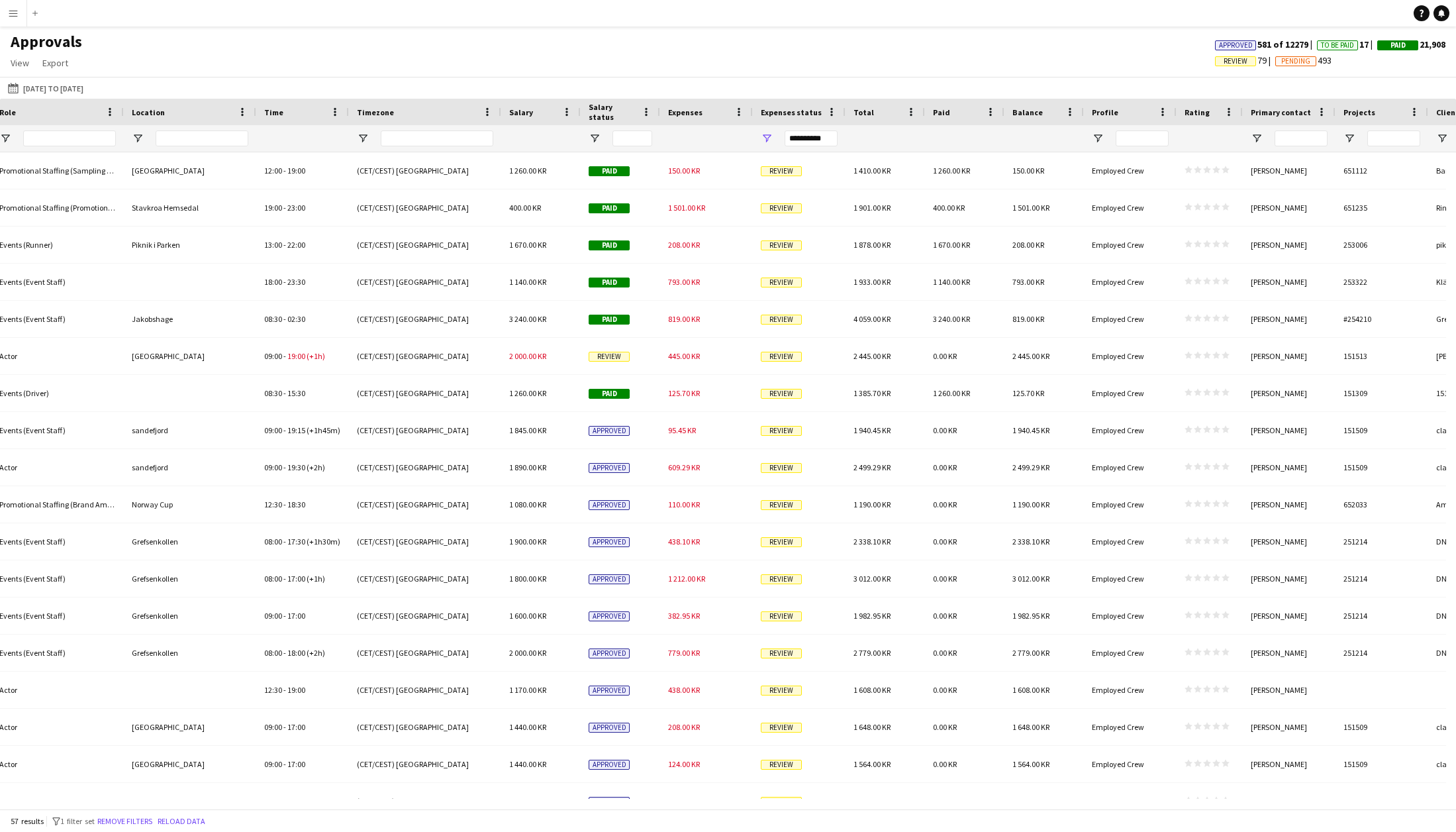
click at [1281, 118] on div "Primary contact" at bounding box center [1281, 112] width 61 height 20
